Goal: Task Accomplishment & Management: Use online tool/utility

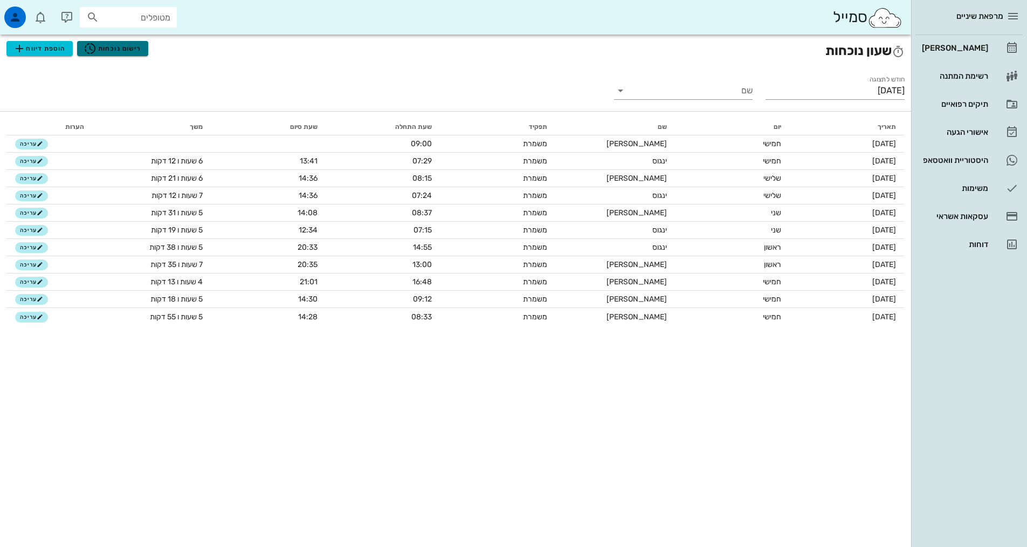
click at [144, 45] on button "רישום נוכחות" at bounding box center [112, 48] width 71 height 15
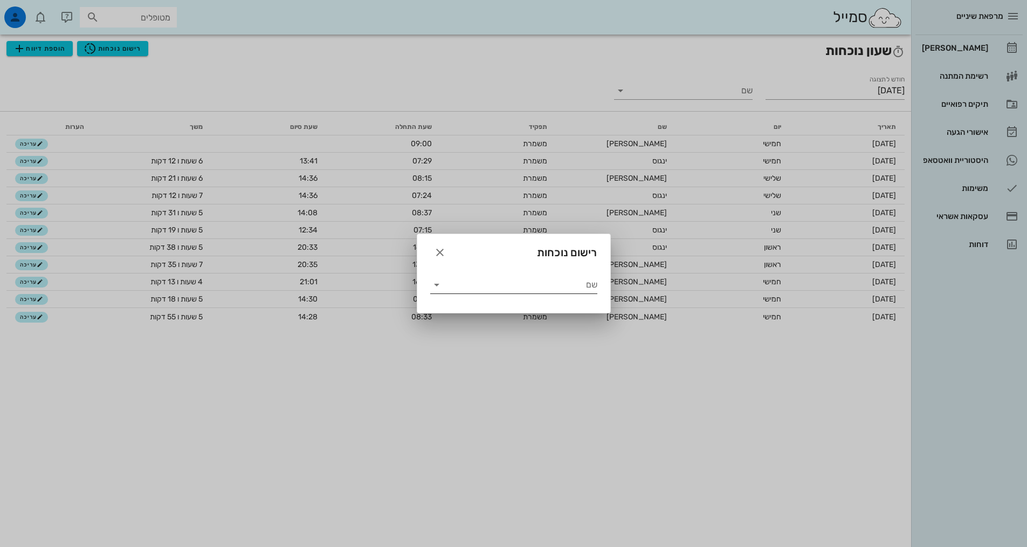
click at [592, 291] on input "שם" at bounding box center [521, 284] width 152 height 17
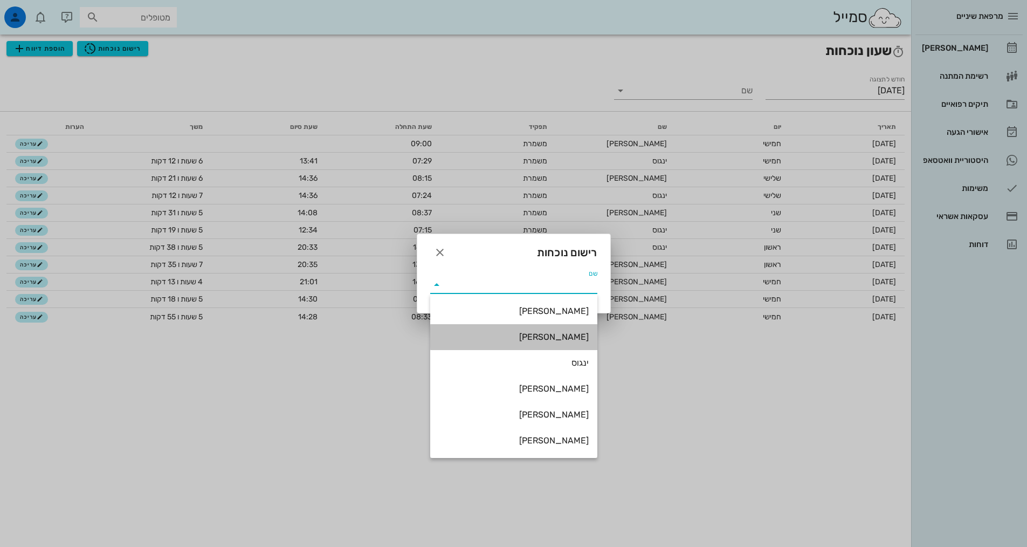
drag, startPoint x: 567, startPoint y: 334, endPoint x: 568, endPoint y: 308, distance: 26.4
click at [567, 335] on div "[PERSON_NAME]" at bounding box center [514, 337] width 150 height 10
type input "[PERSON_NAME]"
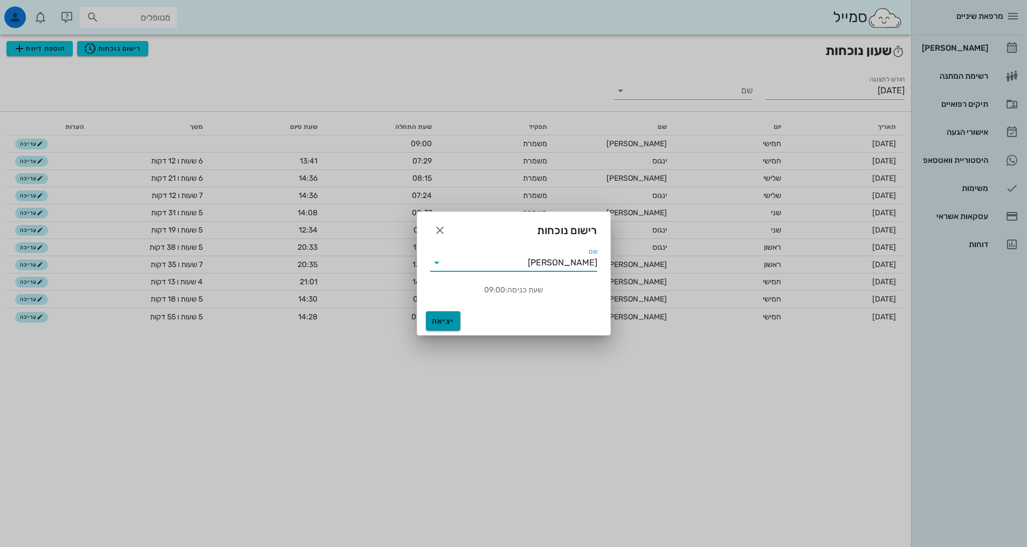
click at [435, 318] on span "יציאה" at bounding box center [443, 320] width 26 height 9
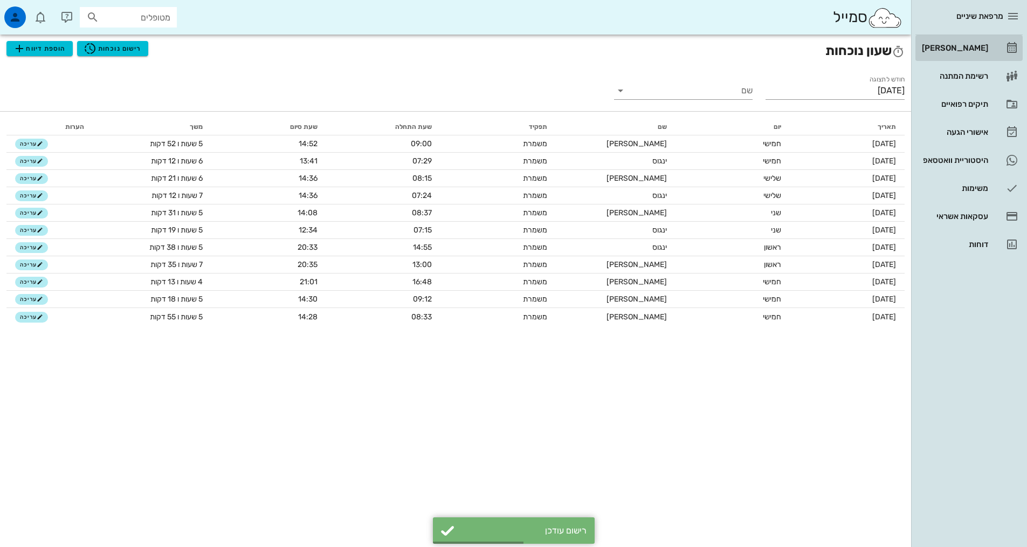
click at [966, 39] on link "[PERSON_NAME]" at bounding box center [968, 48] width 107 height 26
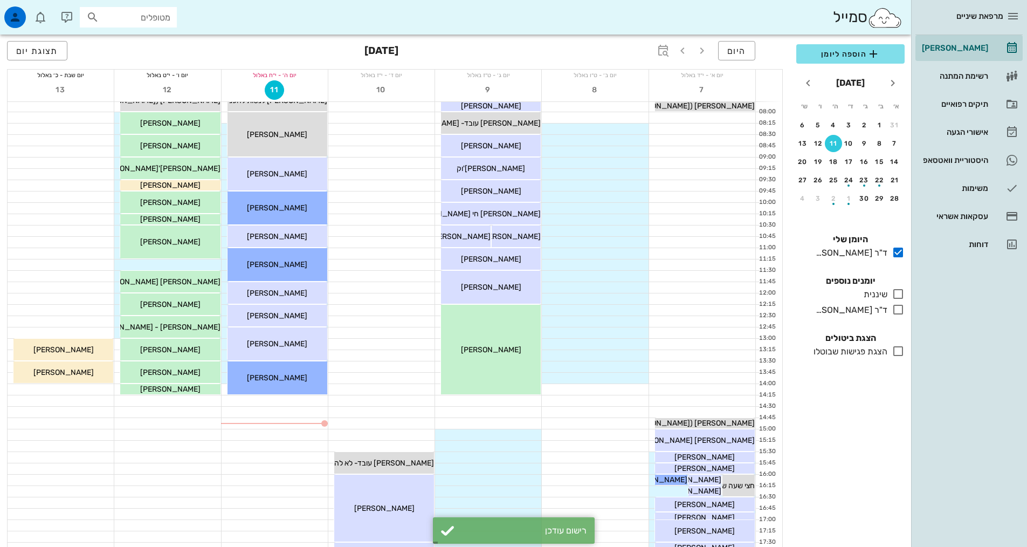
scroll to position [54, 0]
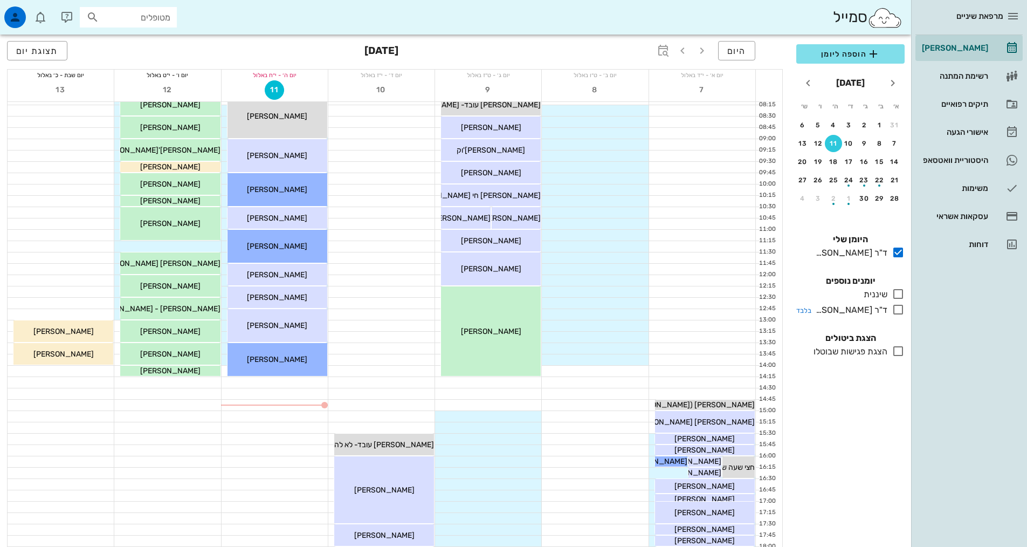
click at [897, 312] on icon at bounding box center [898, 309] width 13 height 13
